Goal: Task Accomplishment & Management: Complete application form

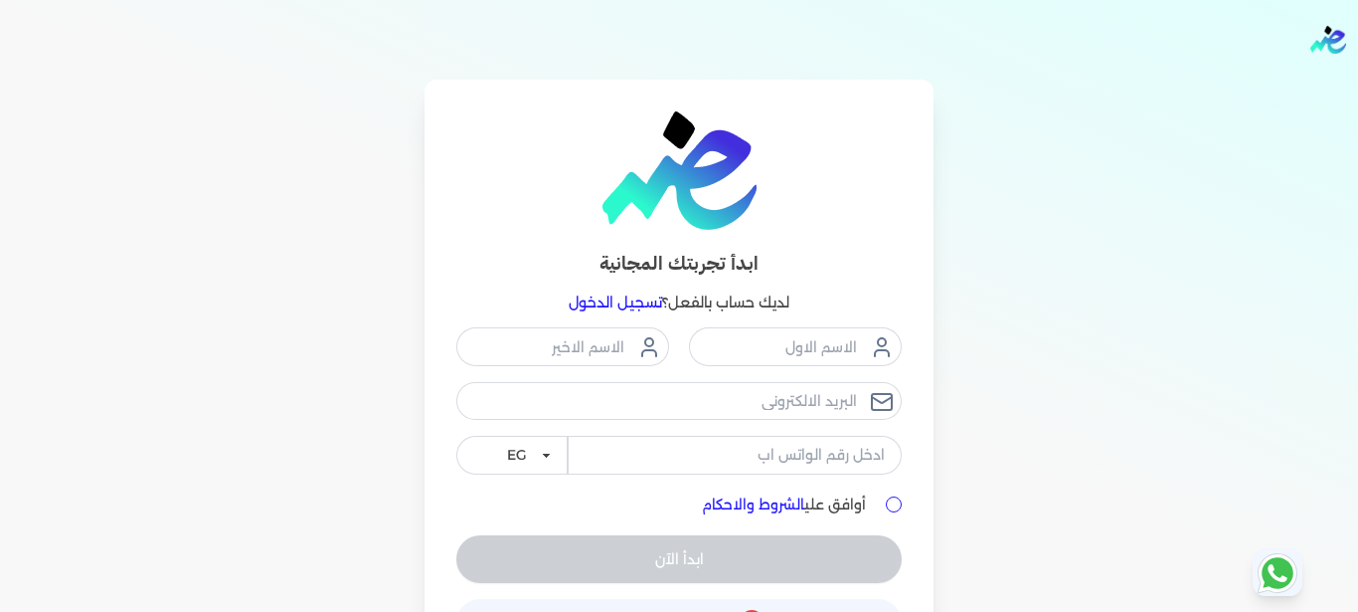
scroll to position [67, 0]
click at [650, 298] on link "تسجيل الدخول" at bounding box center [615, 302] width 93 height 18
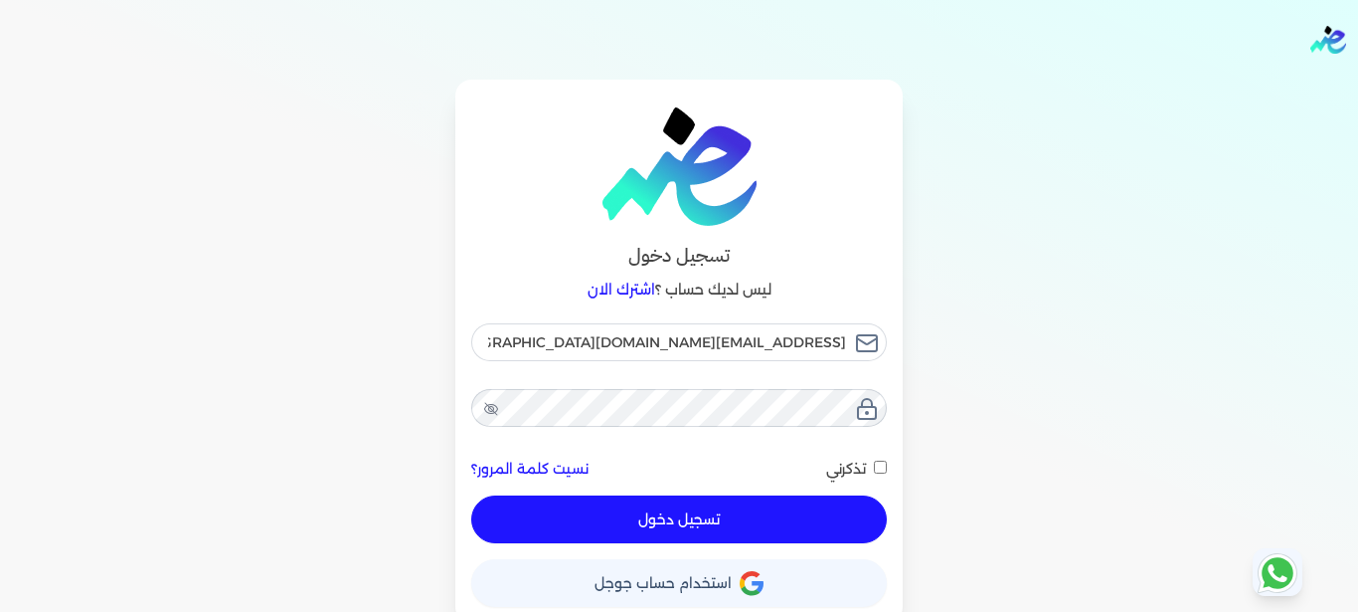
click at [673, 525] on button "تسجيل دخول" at bounding box center [679, 519] width 416 height 48
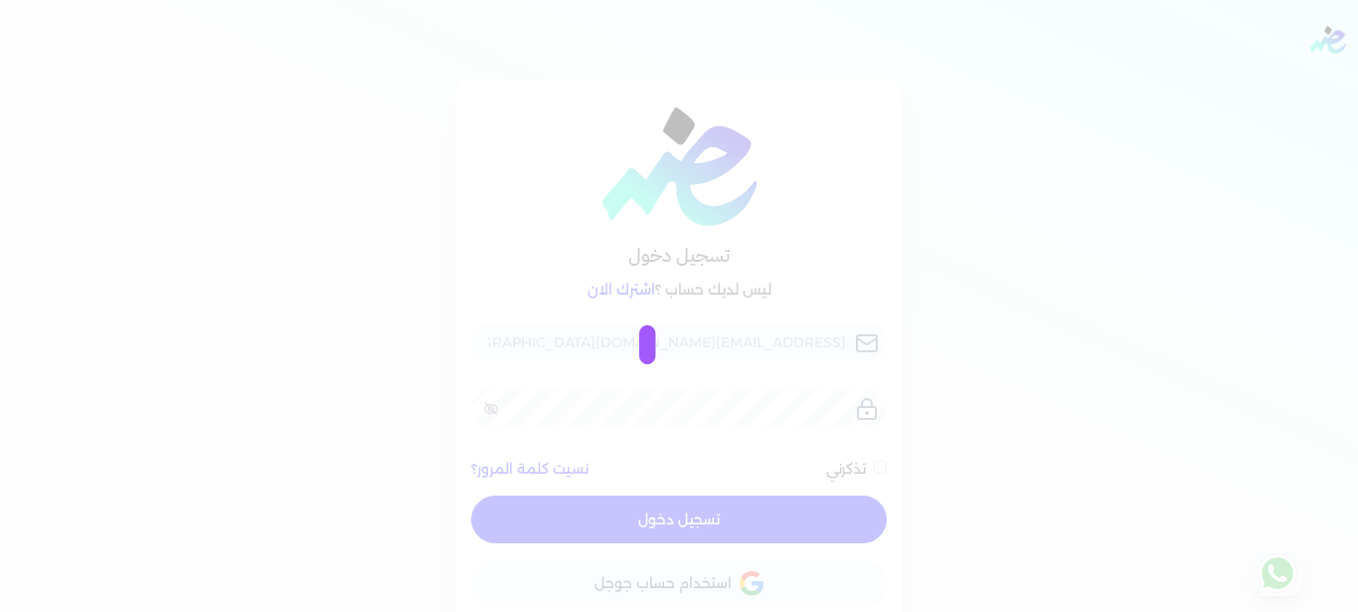
checkbox input "false"
